Goal: Task Accomplishment & Management: Manage account settings

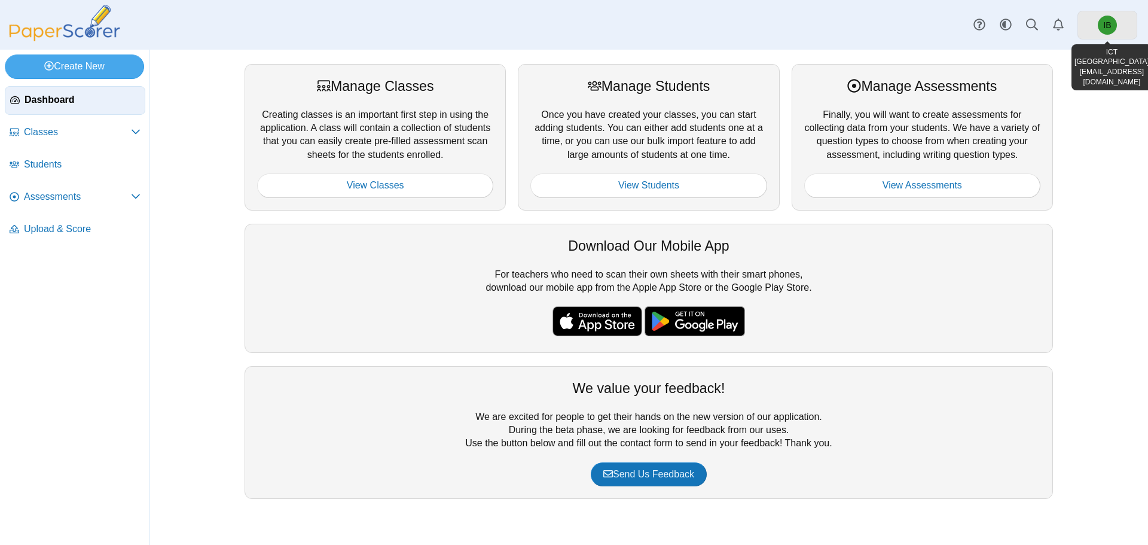
click at [1083, 36] on link "IB" at bounding box center [1107, 25] width 60 height 29
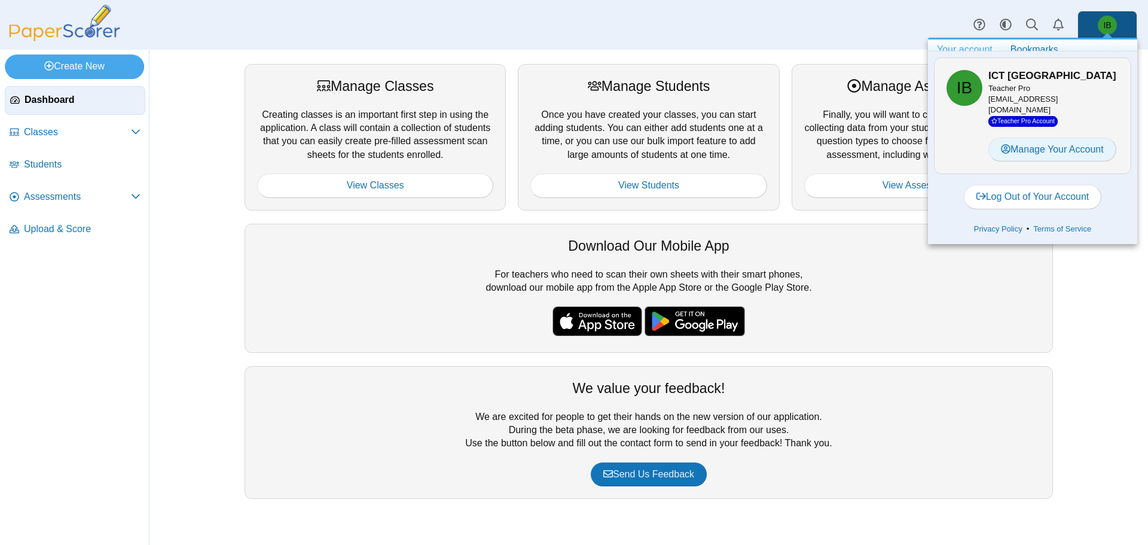
click at [1058, 156] on link "Manage Your Account" at bounding box center [1052, 150] width 128 height 24
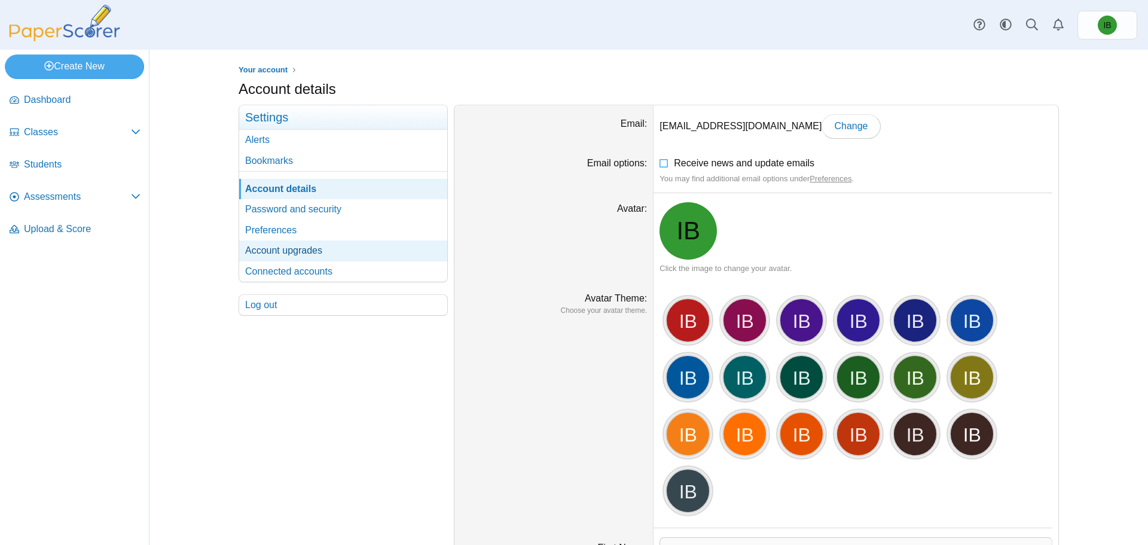
click at [323, 253] on link "Account upgrades" at bounding box center [343, 250] width 208 height 20
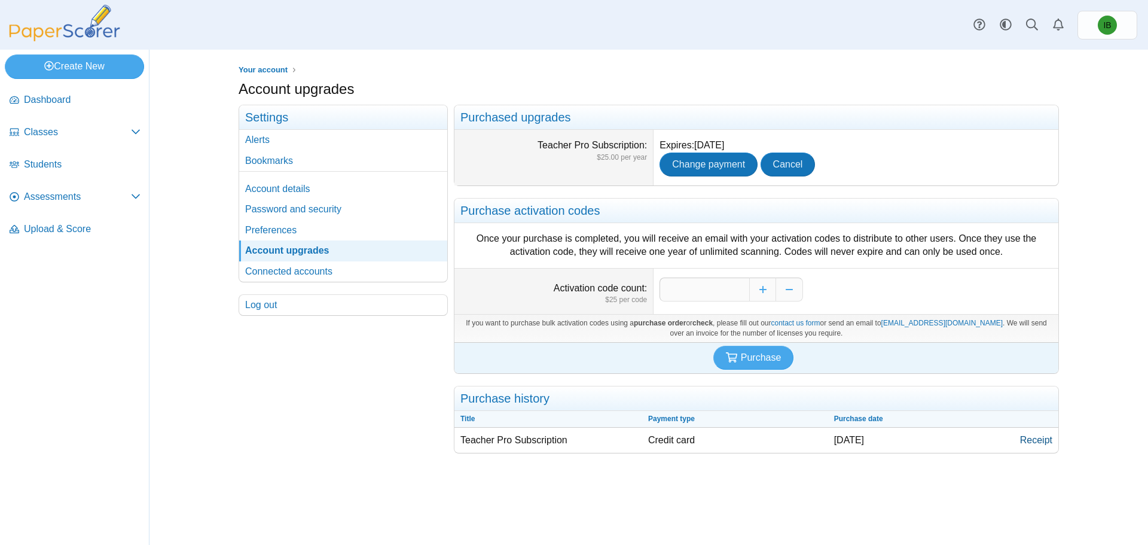
click at [1044, 442] on link "Receipt" at bounding box center [1036, 439] width 44 height 25
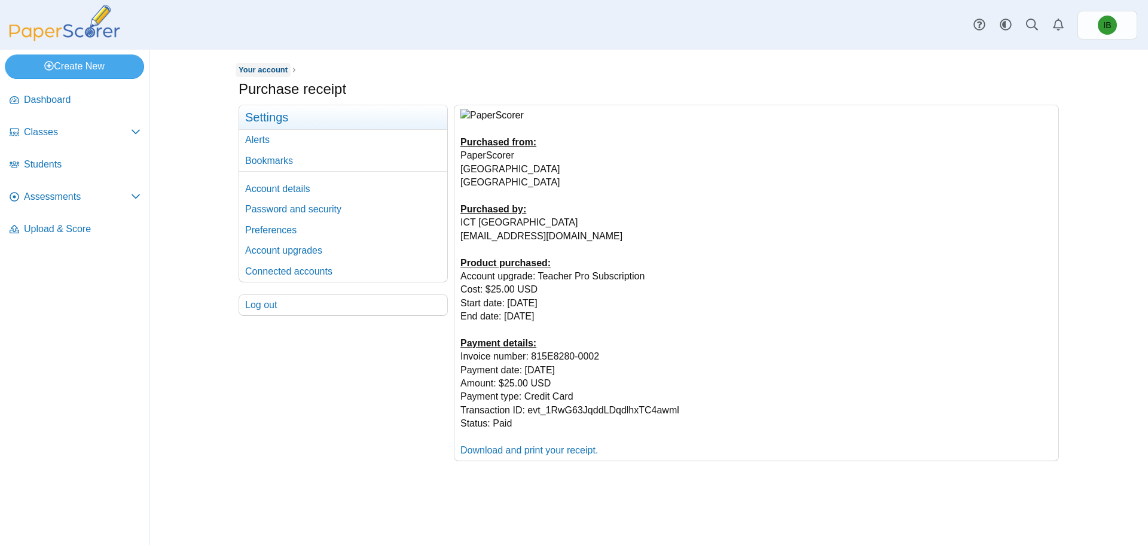
click at [265, 76] on link "Your account" at bounding box center [263, 70] width 55 height 15
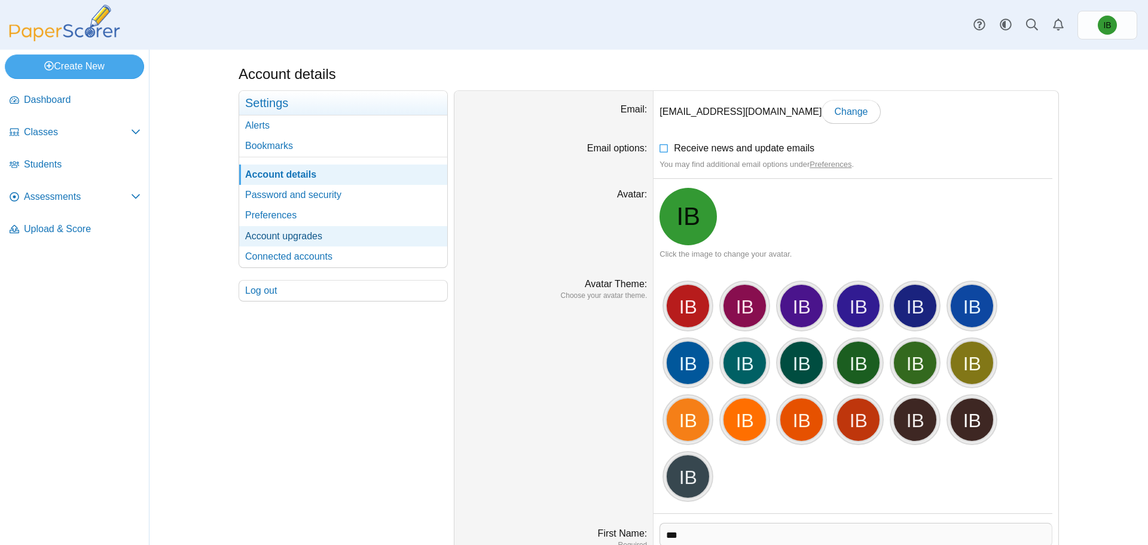
click at [292, 241] on link "Account upgrades" at bounding box center [343, 236] width 208 height 20
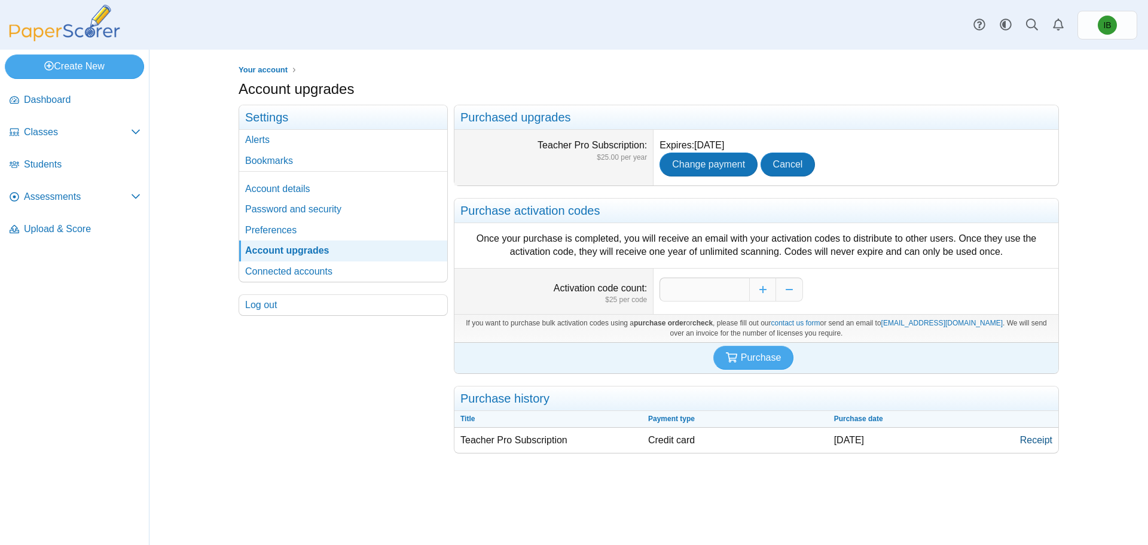
click at [1046, 438] on link "Receipt" at bounding box center [1036, 439] width 44 height 25
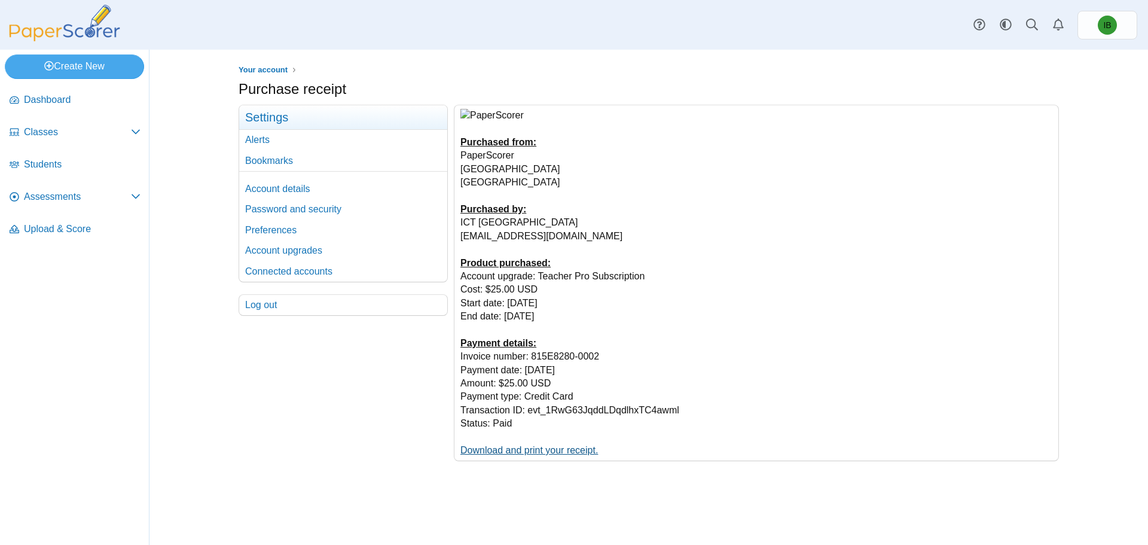
click at [493, 455] on link "Download and print your receipt." at bounding box center [529, 450] width 138 height 10
